Goal: Navigation & Orientation: Go to known website

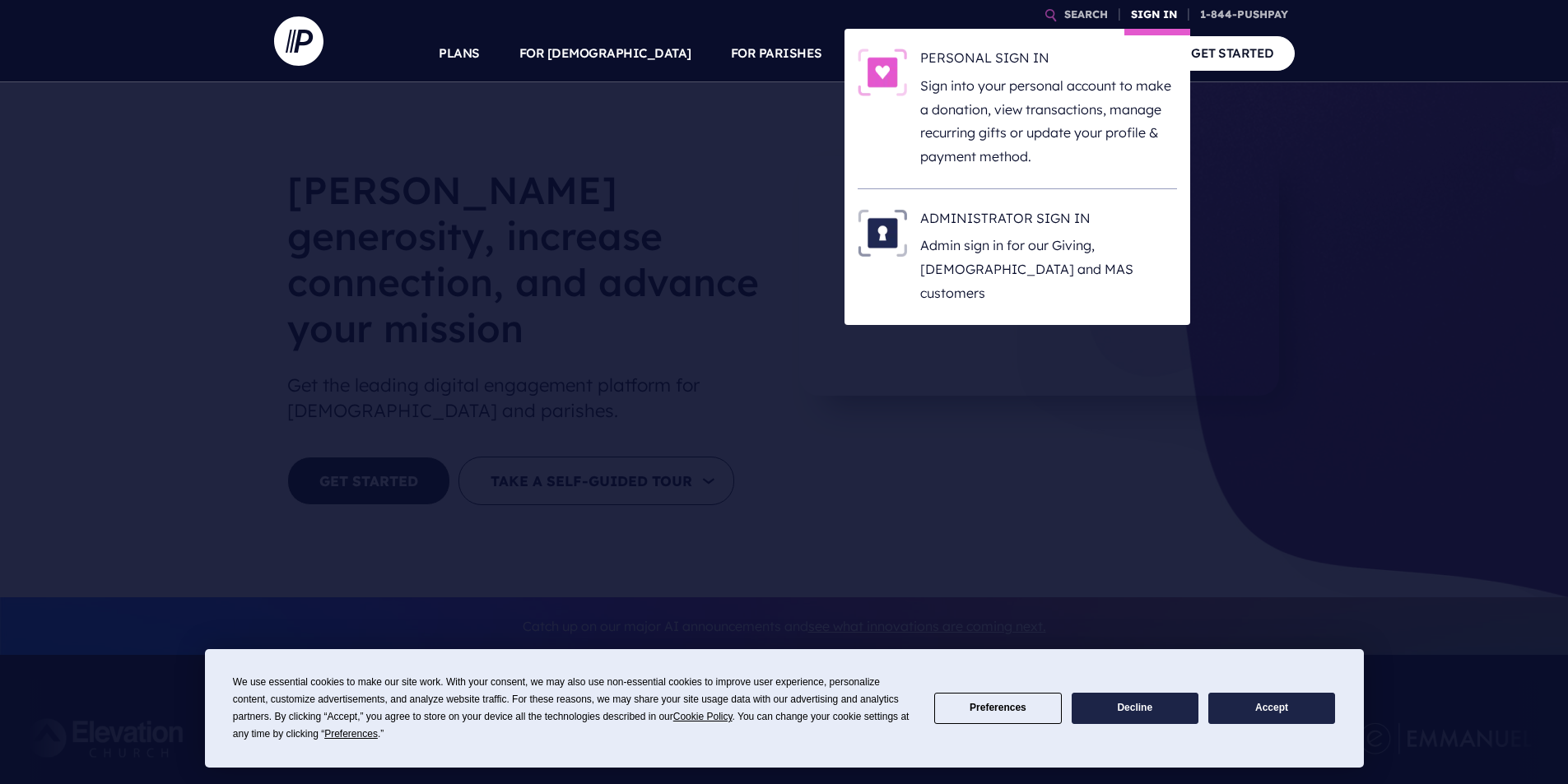
click at [1147, 7] on link "SIGN IN" at bounding box center [1153, 14] width 59 height 29
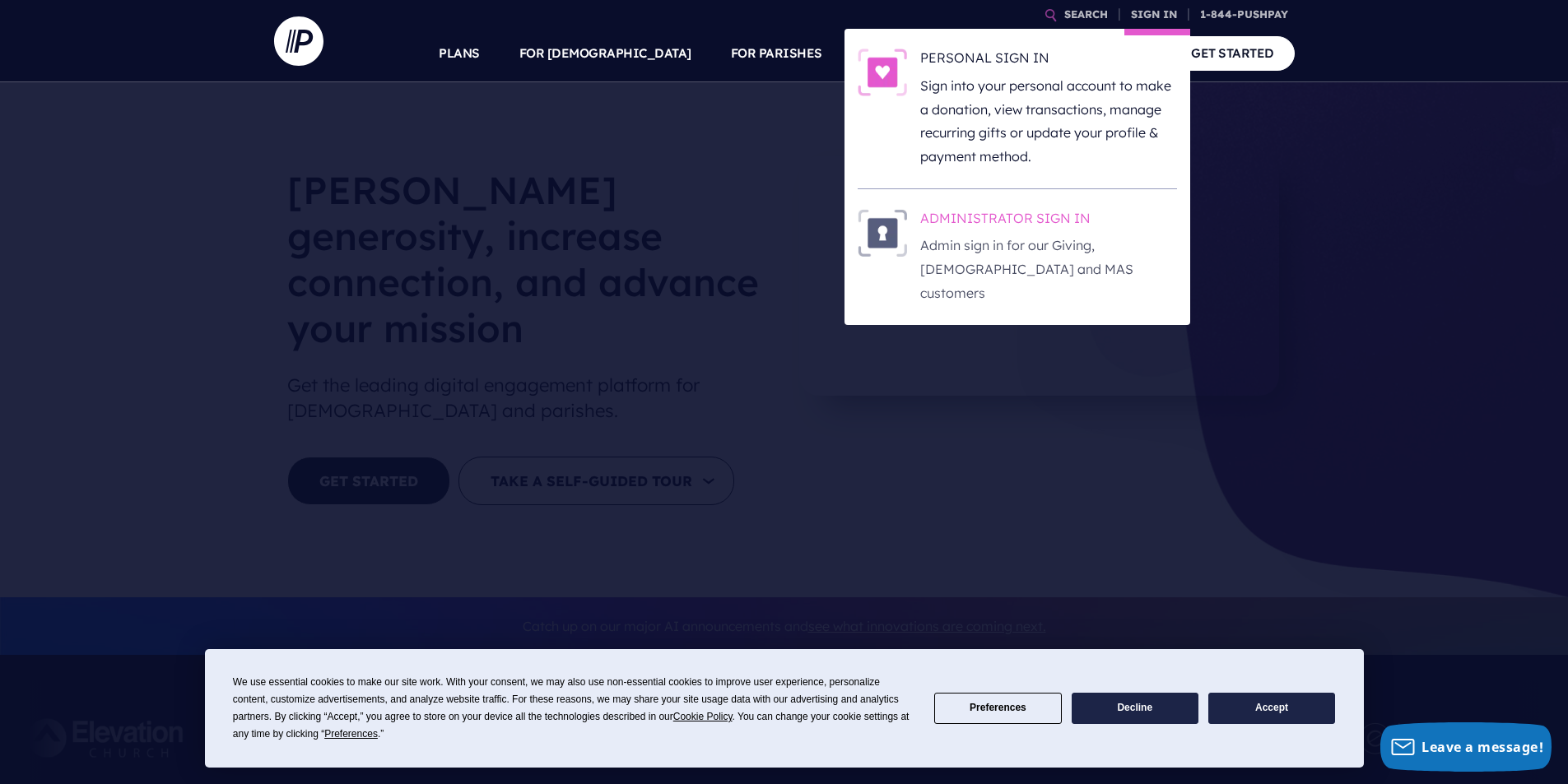
click at [884, 230] on img at bounding box center [881, 233] width 49 height 48
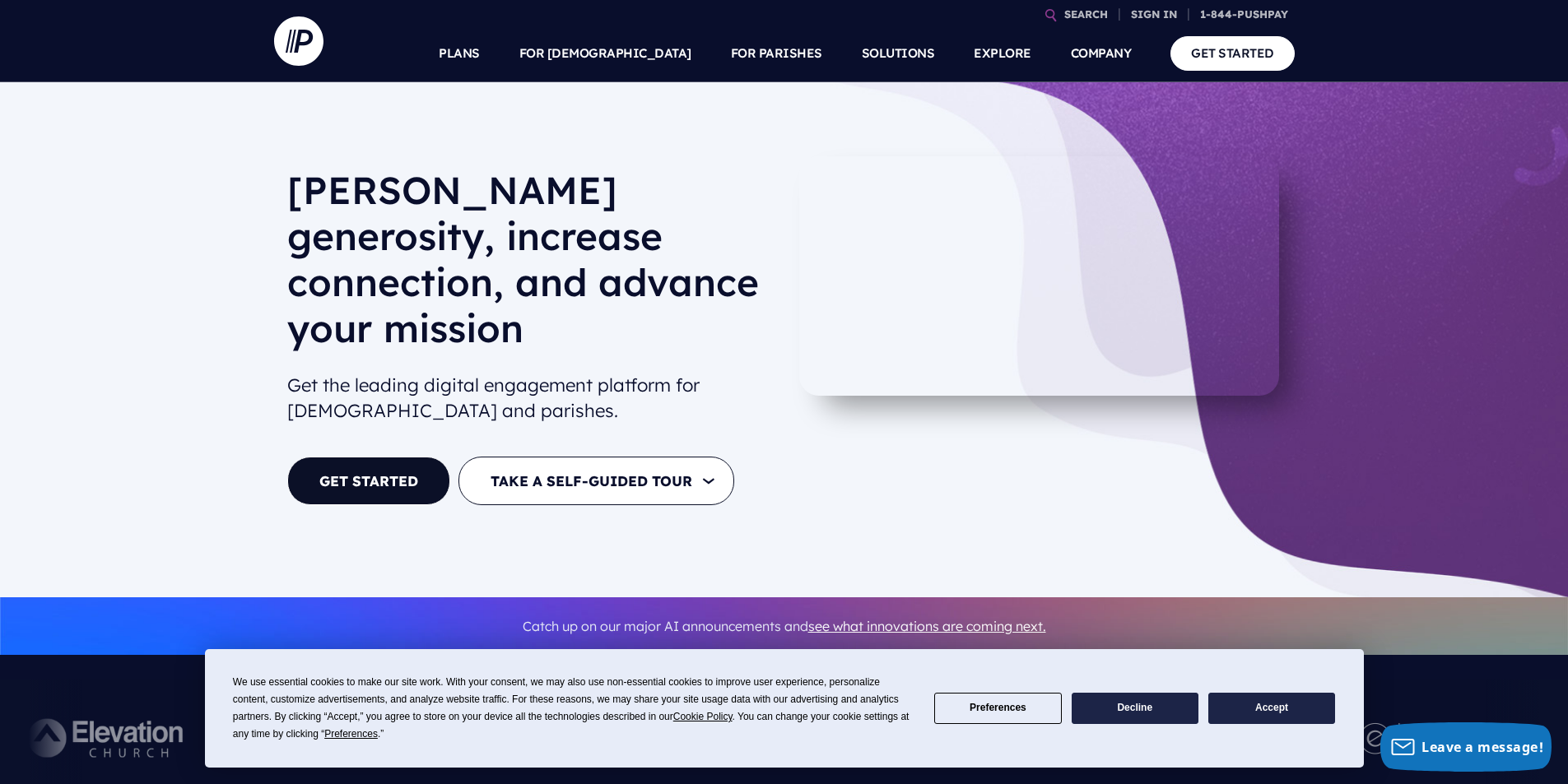
click at [662, 280] on h1 "[PERSON_NAME] generosity, increase connection, and advance your mission" at bounding box center [529, 265] width 484 height 197
